Goal: Find contact information: Find contact information

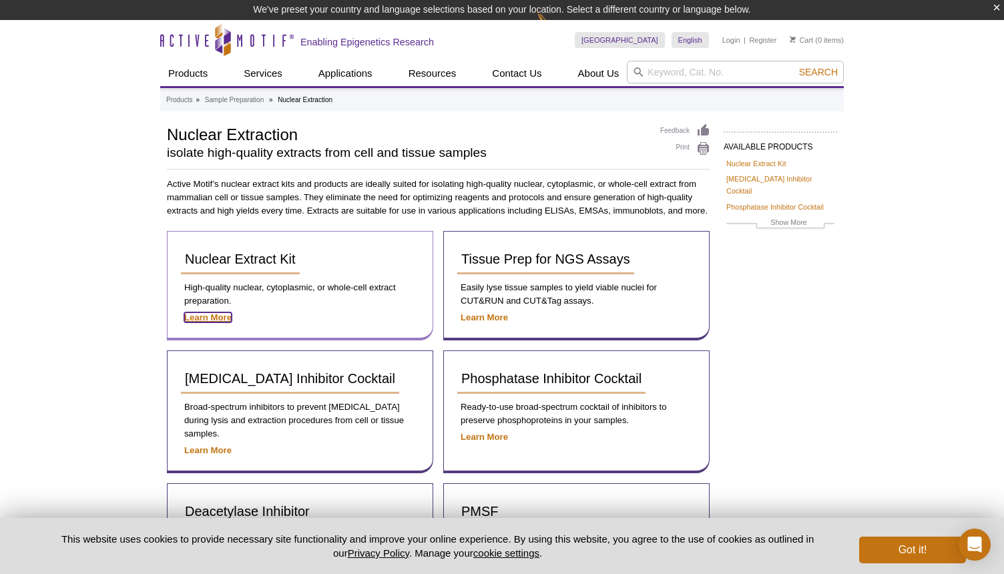
click at [220, 318] on strong "Learn More" at bounding box center [207, 318] width 47 height 10
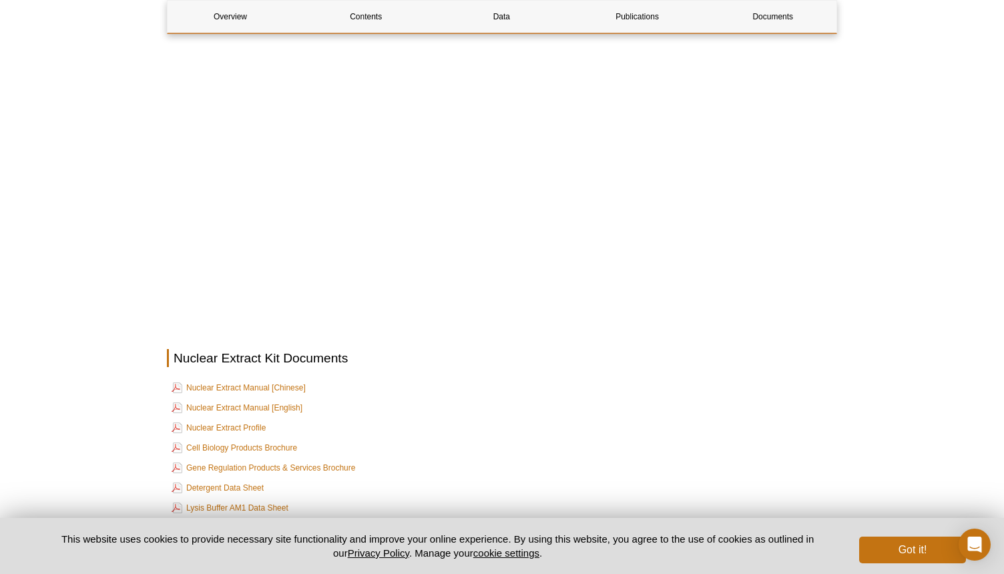
scroll to position [2136, 0]
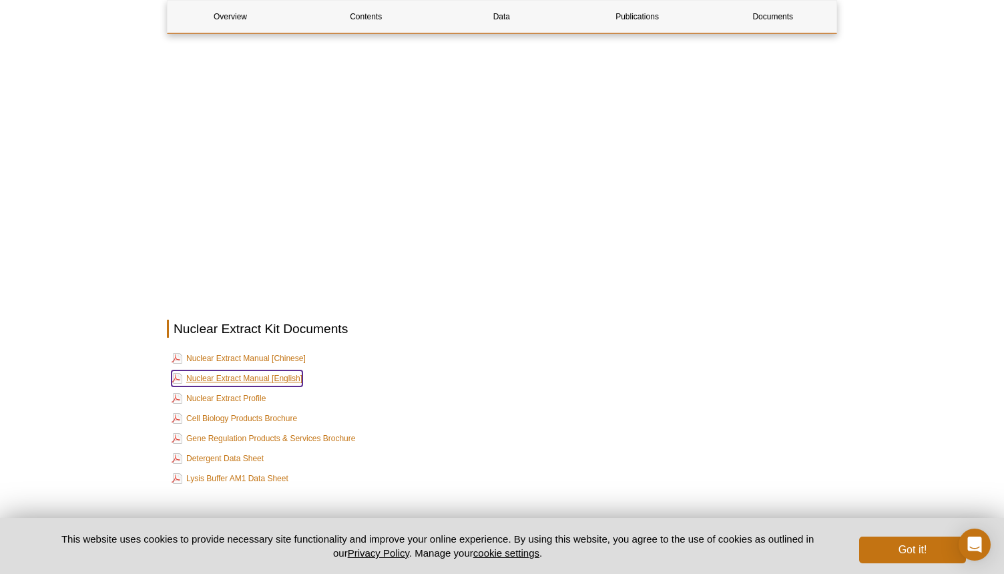
click at [275, 371] on link "Nuclear Extract Manual [English]" at bounding box center [237, 379] width 131 height 16
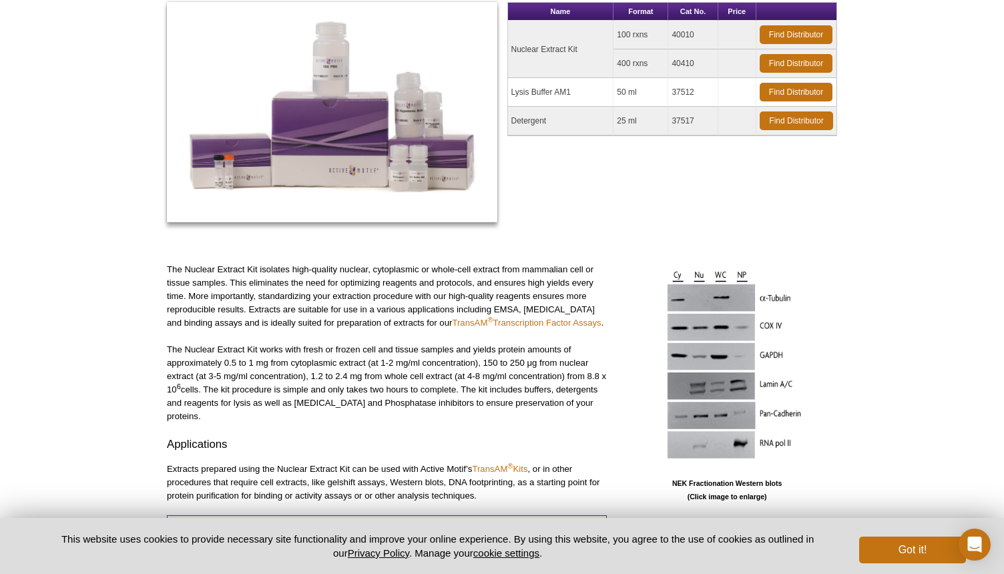
scroll to position [0, 0]
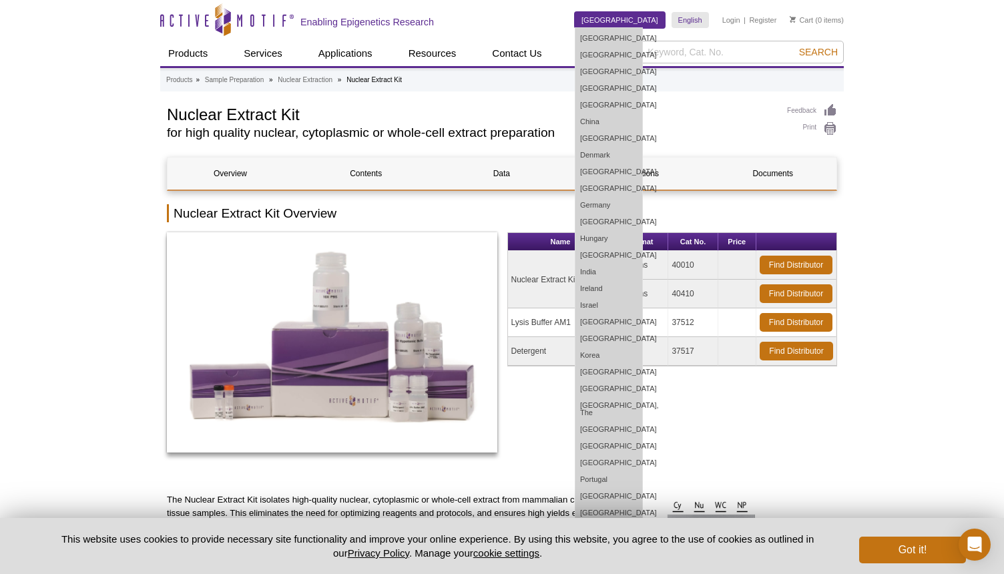
click at [650, 20] on link "[GEOGRAPHIC_DATA]" at bounding box center [620, 20] width 90 height 16
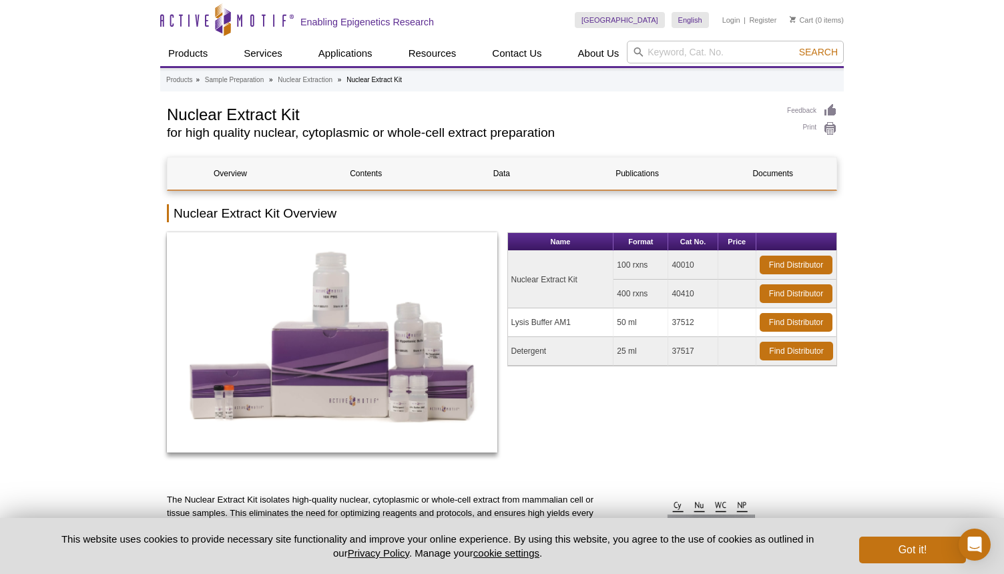
click at [807, 256] on link "Find Distributor" at bounding box center [796, 265] width 73 height 19
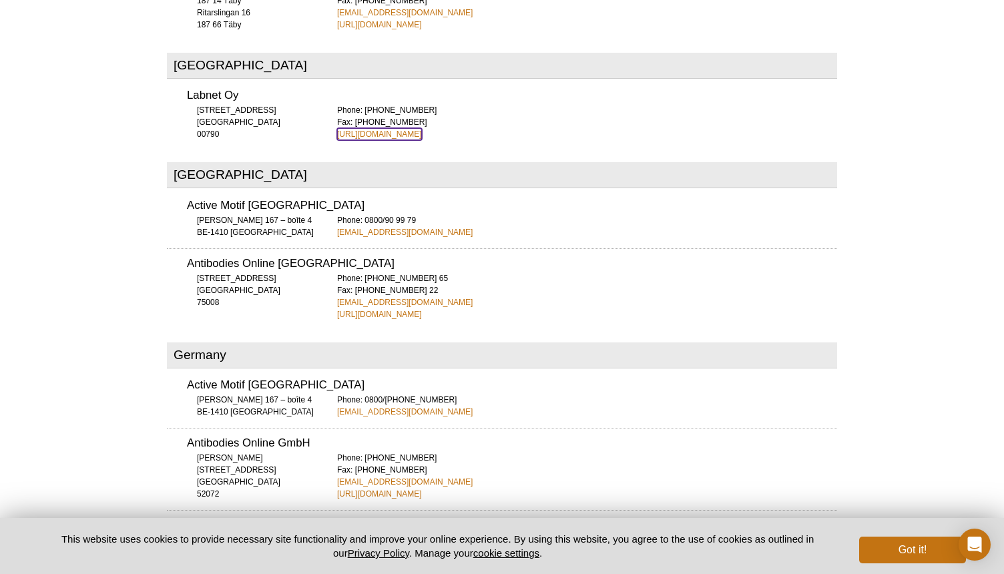
click at [397, 128] on link "http://www.labnet.fi" at bounding box center [379, 134] width 85 height 12
